Goal: Use online tool/utility: Utilize a website feature to perform a specific function

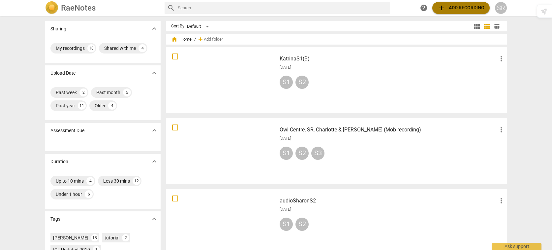
click at [443, 8] on span "add" at bounding box center [442, 8] width 8 height 8
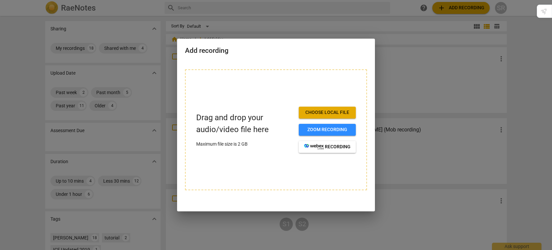
click at [406, 10] on div at bounding box center [276, 125] width 552 height 250
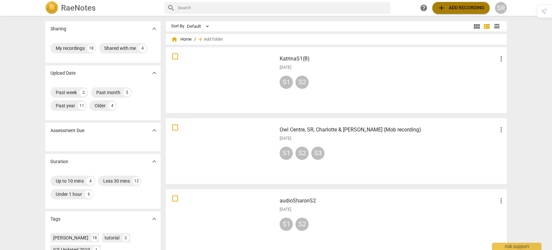
click at [442, 8] on span "add" at bounding box center [442, 8] width 8 height 8
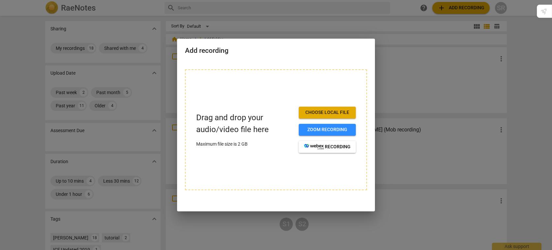
click at [330, 114] on span "Choose local file" at bounding box center [327, 112] width 47 height 7
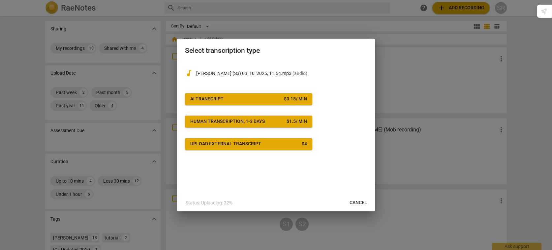
click at [255, 97] on span "AI Transcript $ 0.15 / min" at bounding box center [248, 99] width 117 height 7
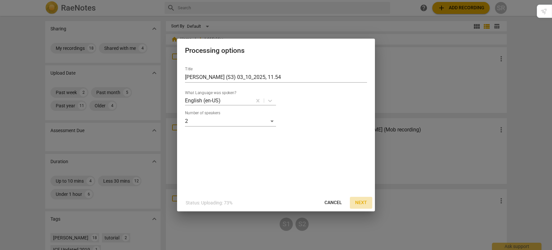
click at [365, 202] on span "Next" at bounding box center [361, 202] width 12 height 7
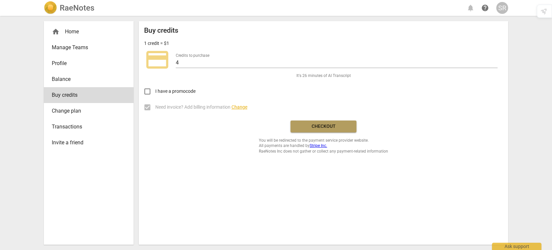
click at [323, 129] on span "Checkout" at bounding box center [323, 126] width 55 height 7
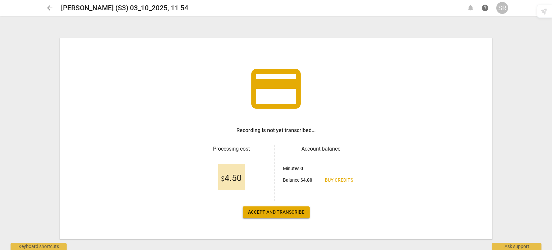
scroll to position [11, 0]
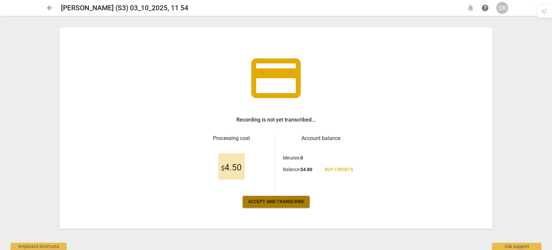
click at [295, 203] on span "Accept and transcribe" at bounding box center [276, 201] width 56 height 7
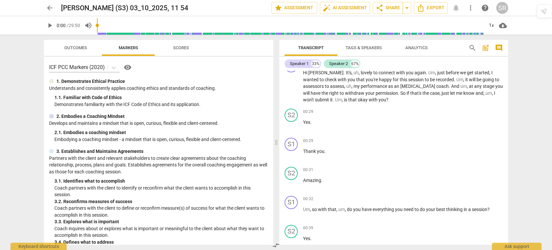
scroll to position [0, 0]
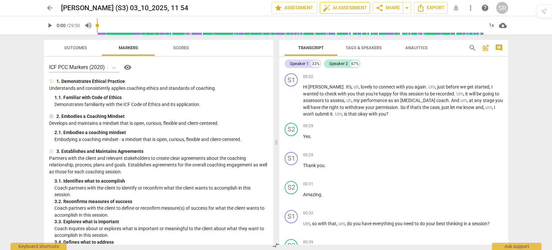
click at [346, 9] on span "auto_fix_high AI Assessment" at bounding box center [345, 8] width 44 height 8
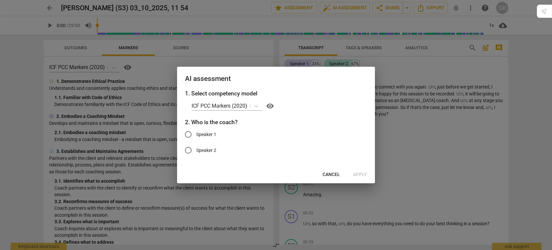
click at [188, 134] on input "Speaker 1" at bounding box center [188, 134] width 16 height 16
radio input "true"
click at [362, 175] on span "Apply" at bounding box center [360, 174] width 14 height 7
